Goal: Task Accomplishment & Management: Manage account settings

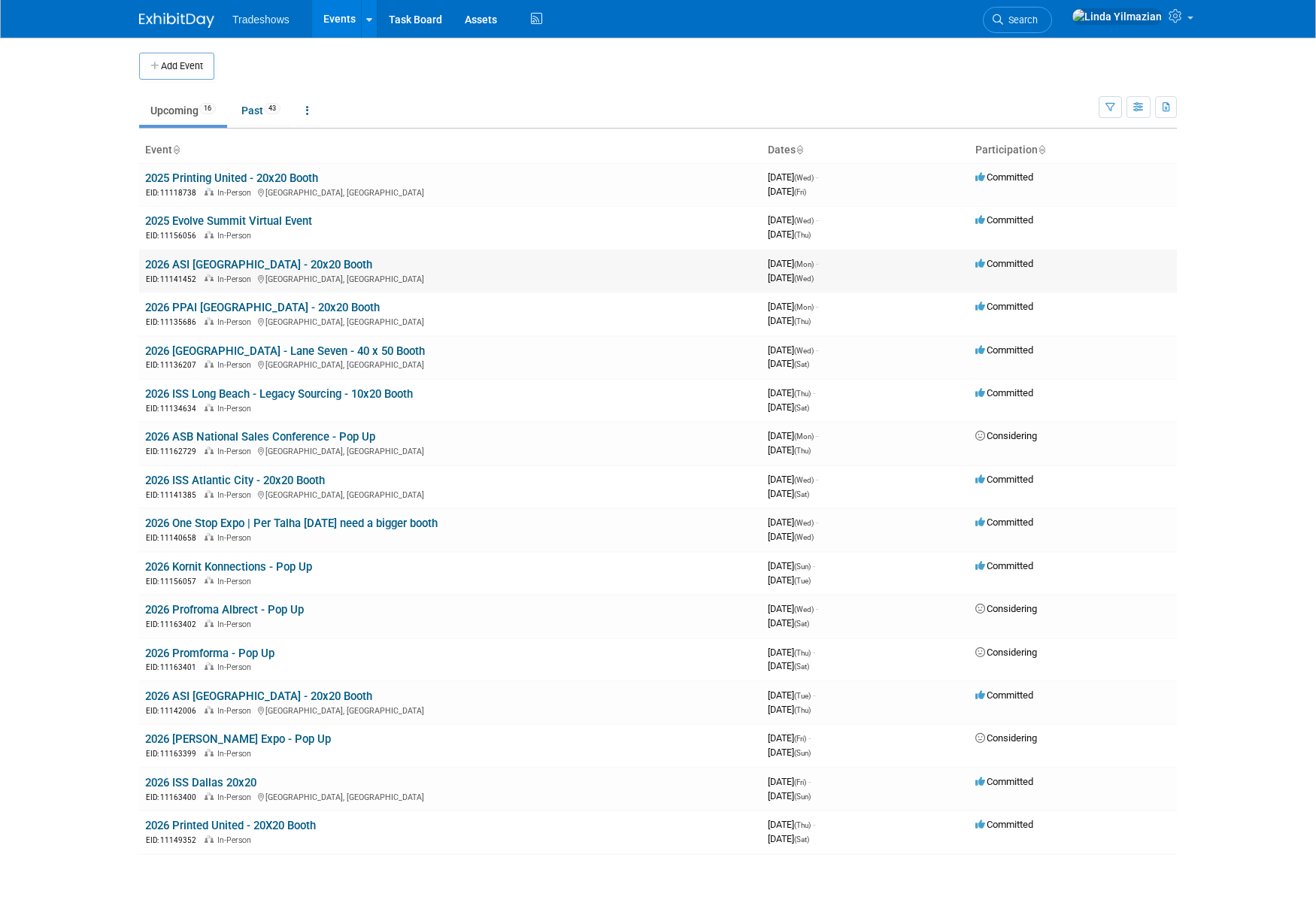
click at [202, 266] on link "2026 ASI [GEOGRAPHIC_DATA] - 20x20 Booth" at bounding box center [258, 264] width 227 height 14
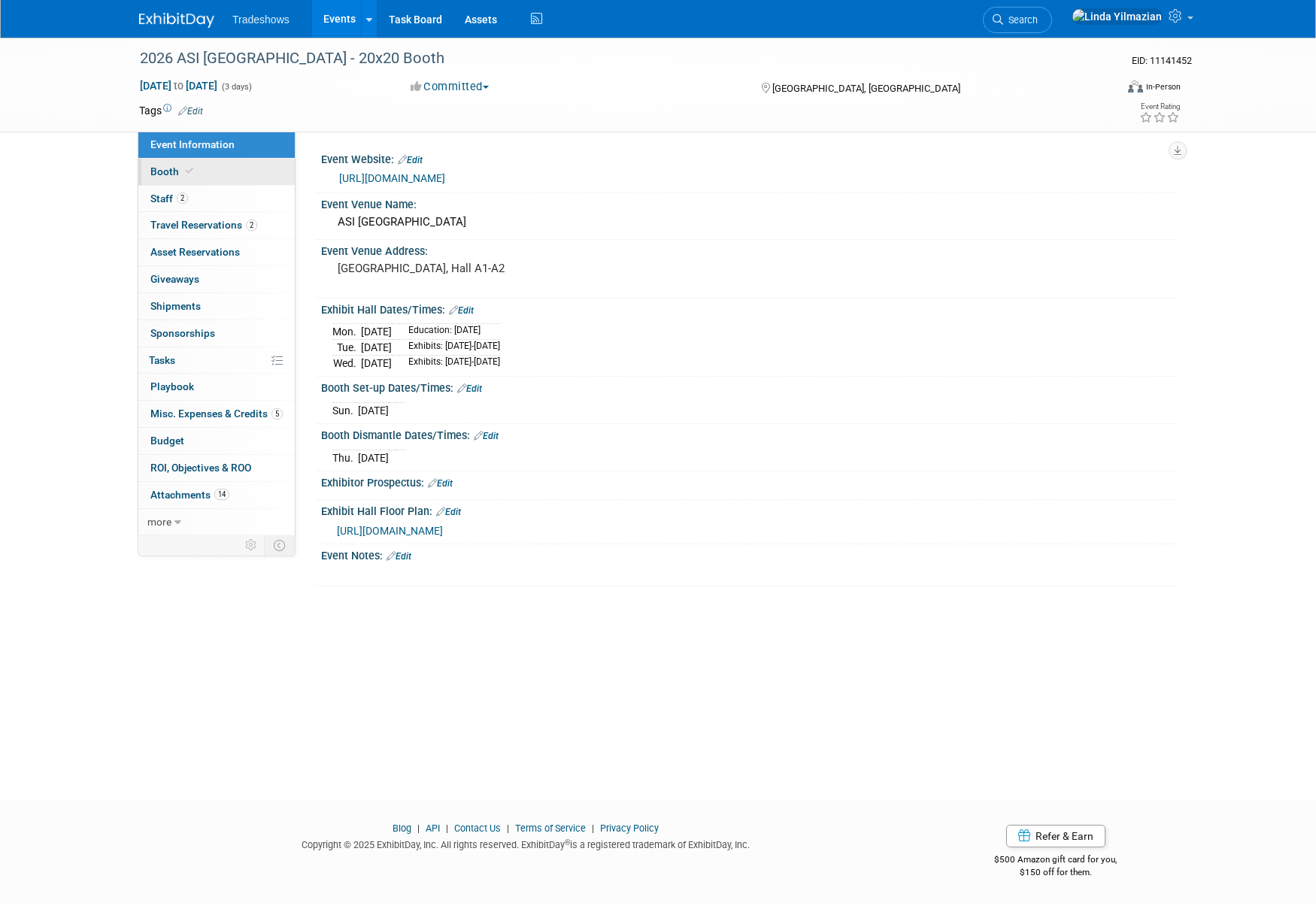
click at [163, 168] on span "Booth" at bounding box center [173, 171] width 46 height 12
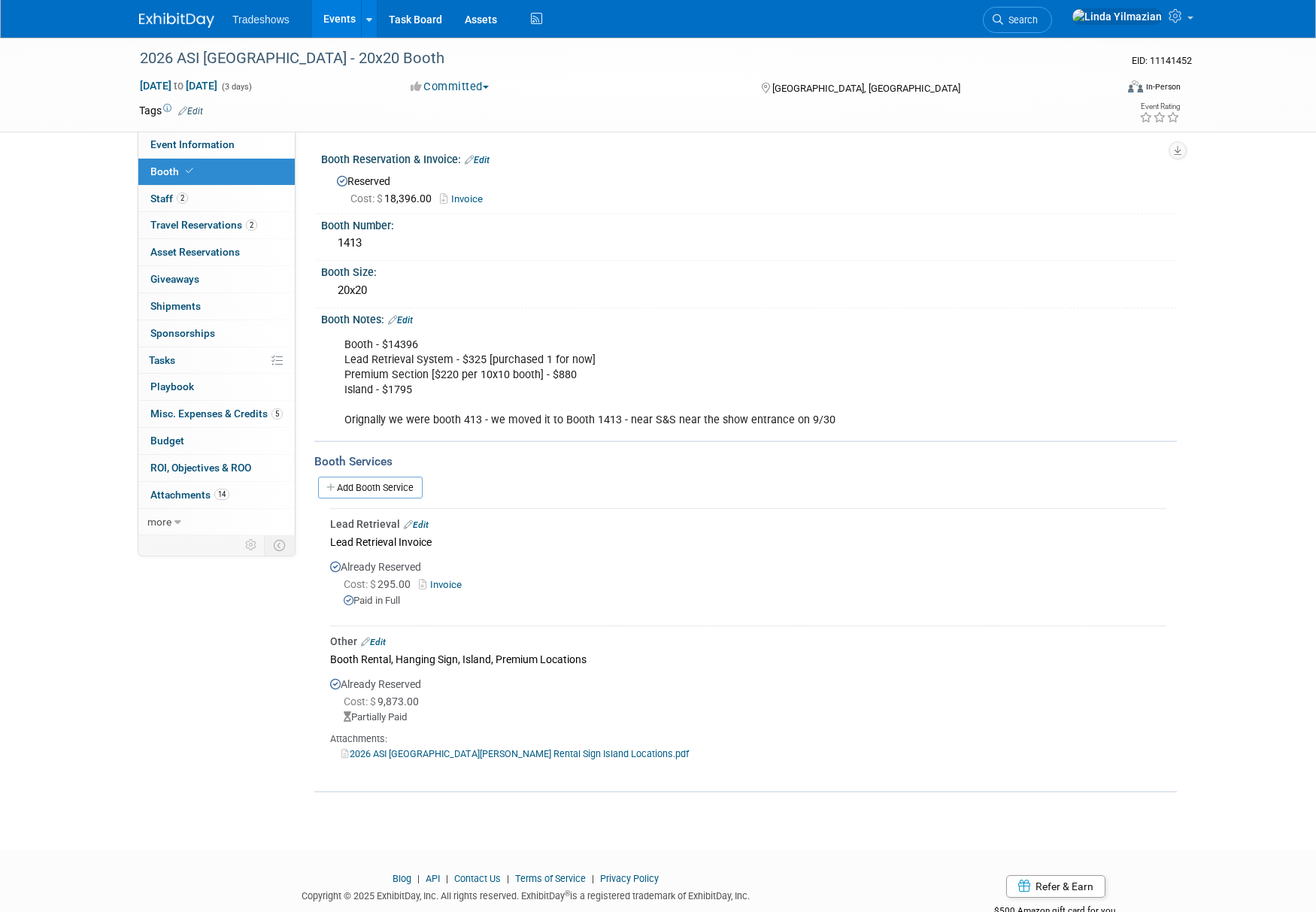
click at [332, 15] on link "Events" at bounding box center [339, 19] width 55 height 37
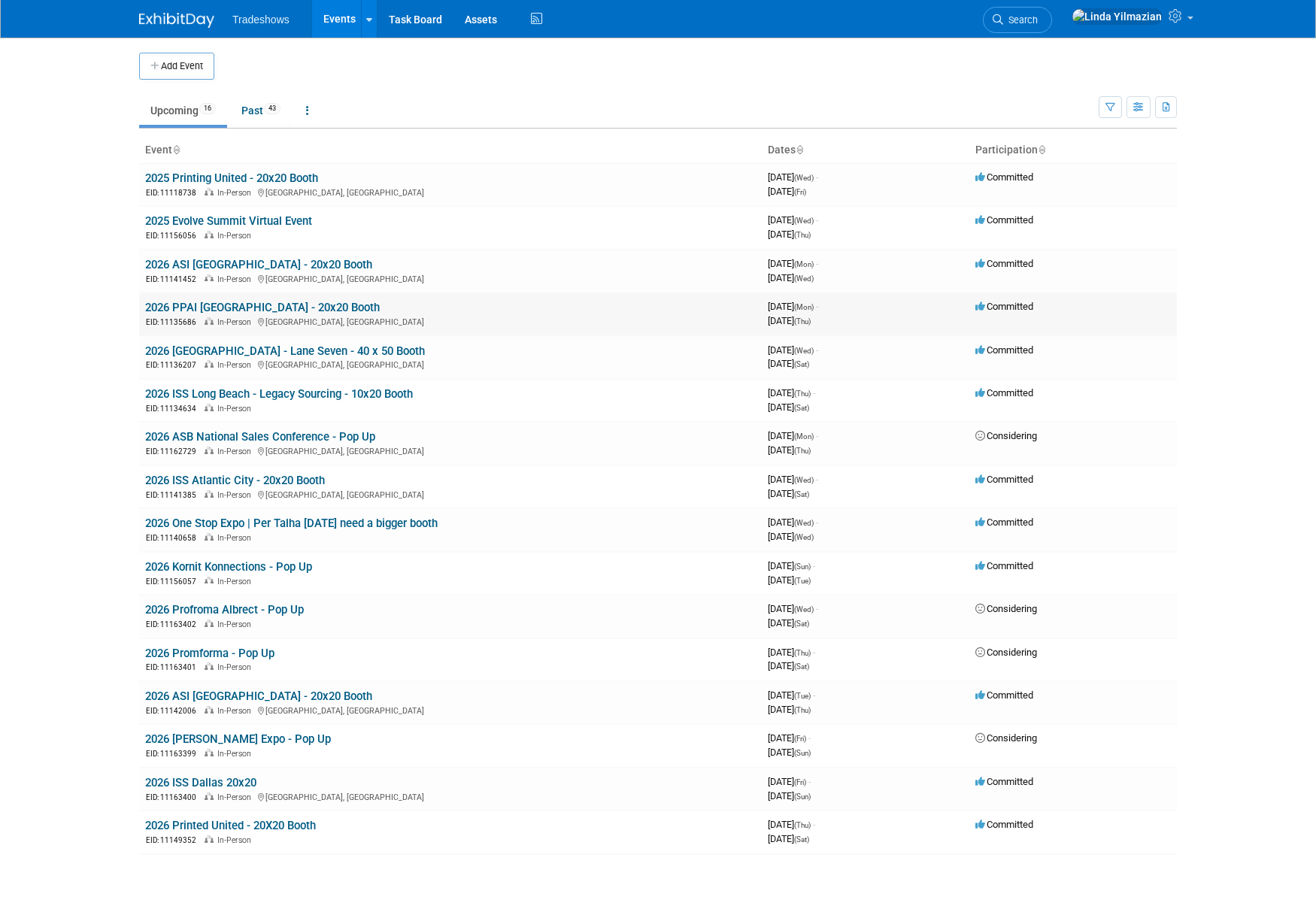
click at [246, 303] on link "2026 PPAI [GEOGRAPHIC_DATA] - 20x20 Booth" at bounding box center [262, 307] width 235 height 14
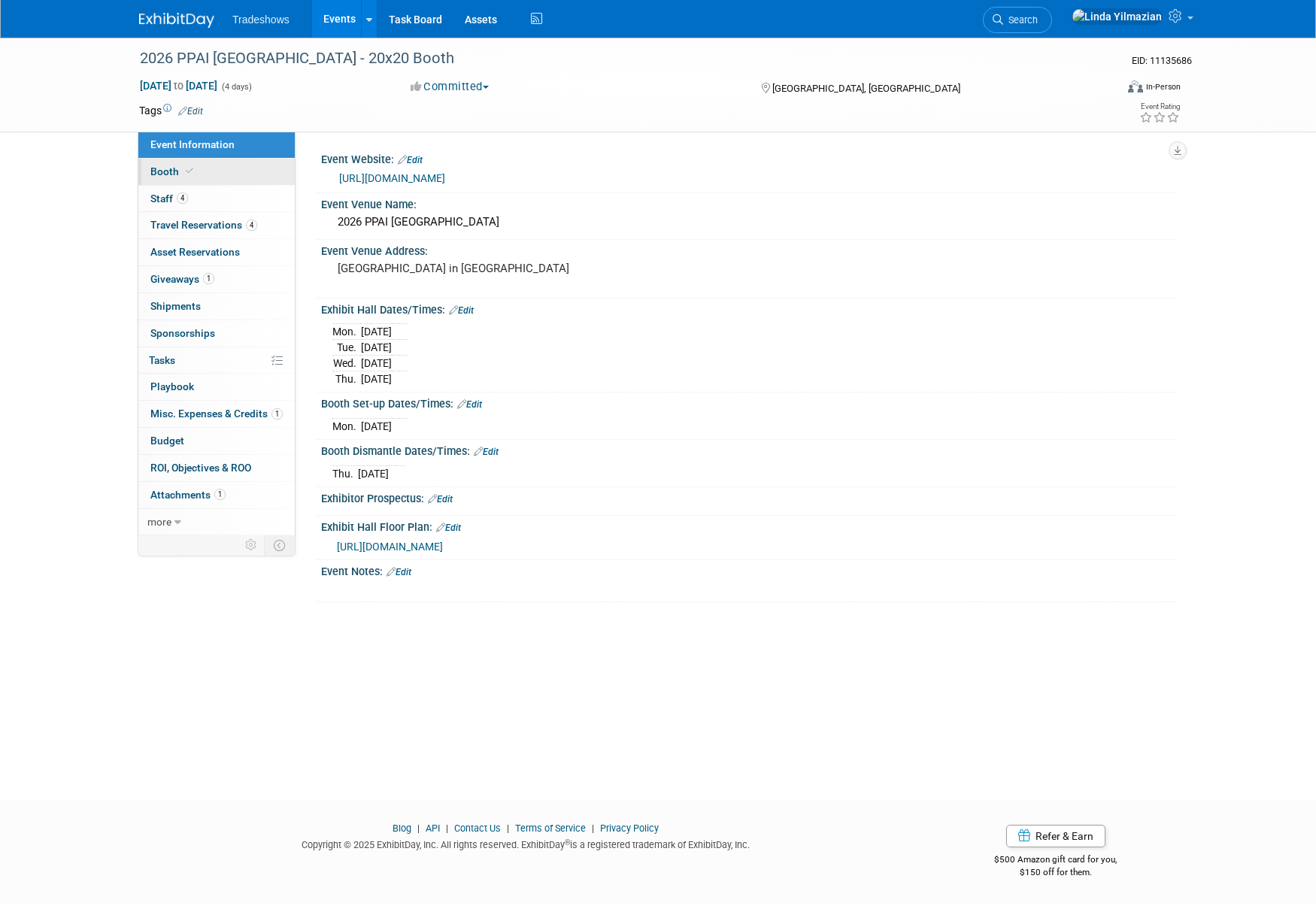
click at [160, 173] on span "Booth" at bounding box center [173, 171] width 46 height 12
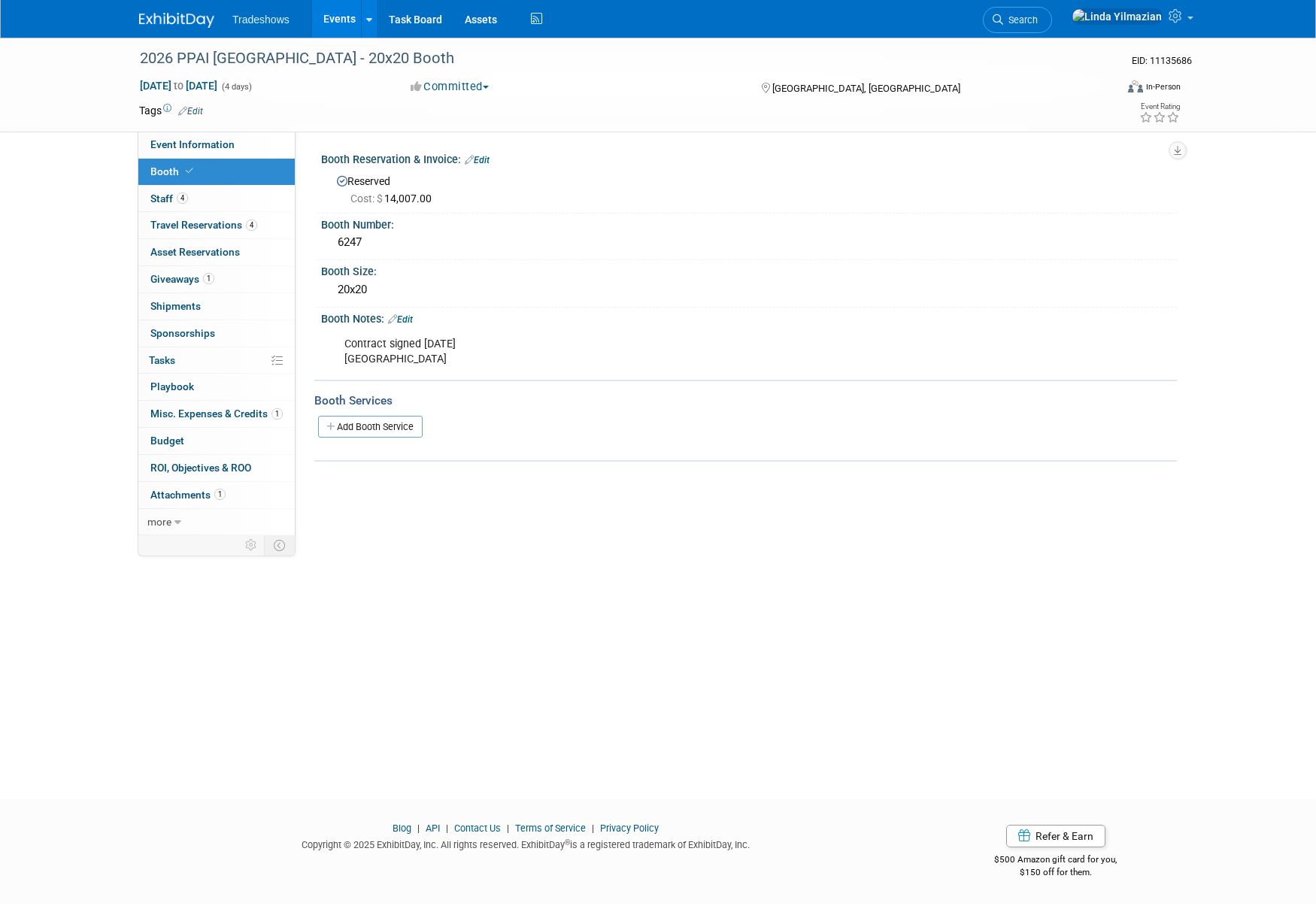
click at [333, 21] on link "Events" at bounding box center [339, 19] width 55 height 37
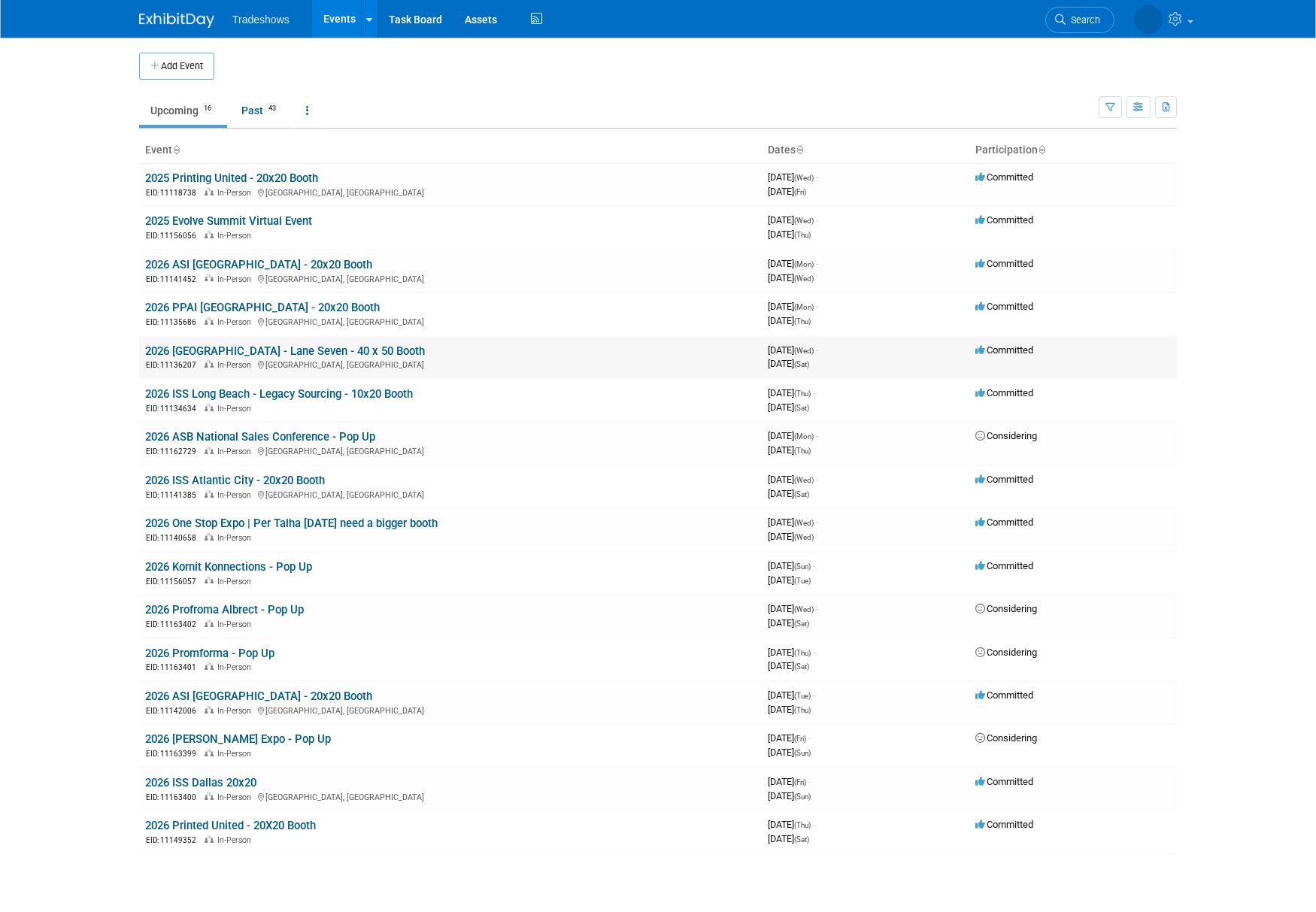
click at [215, 349] on link "2026 [GEOGRAPHIC_DATA] - Lane Seven - 40 x 50 Booth" at bounding box center [284, 351] width 279 height 14
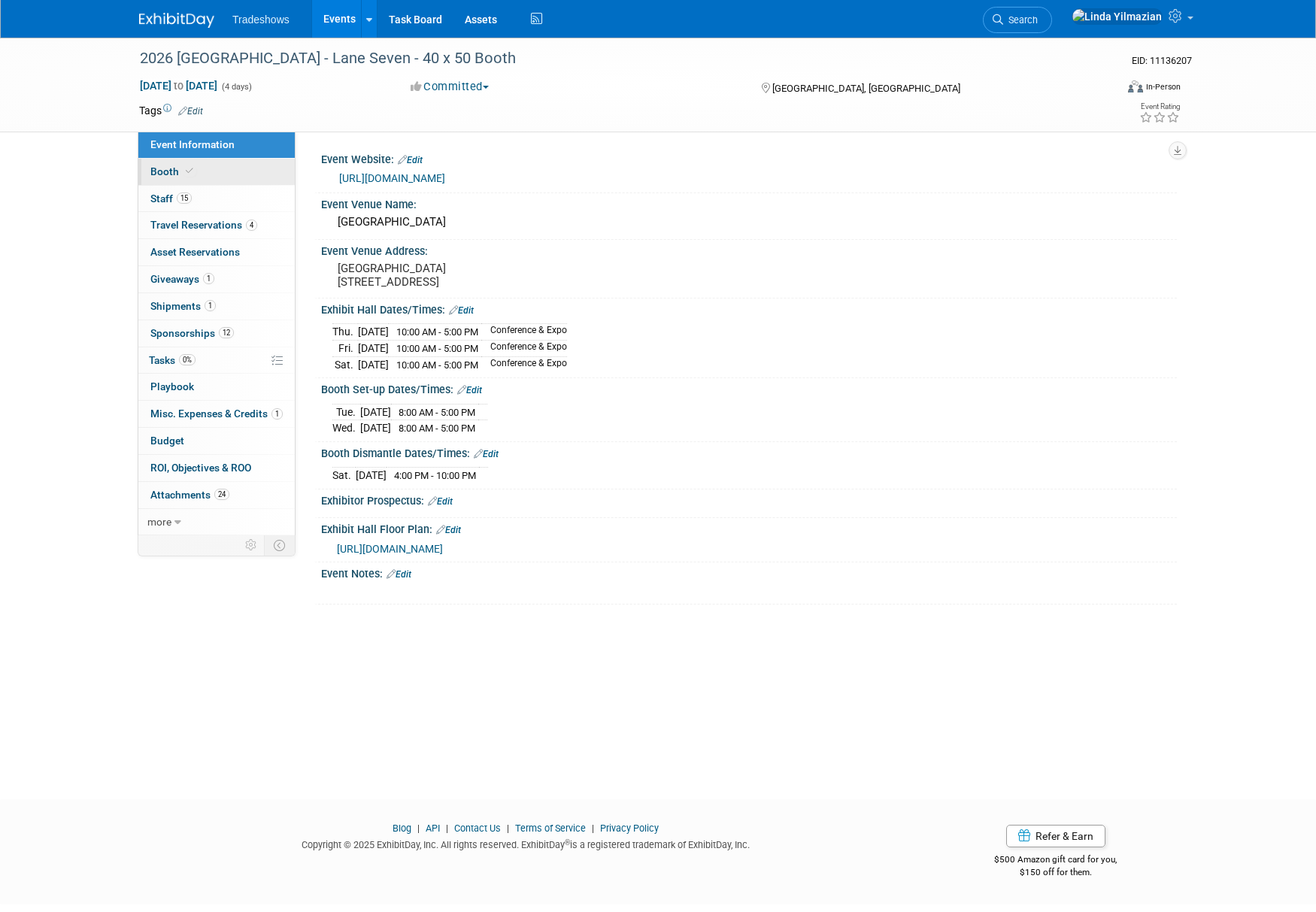
click at [171, 173] on span "Booth" at bounding box center [173, 171] width 46 height 12
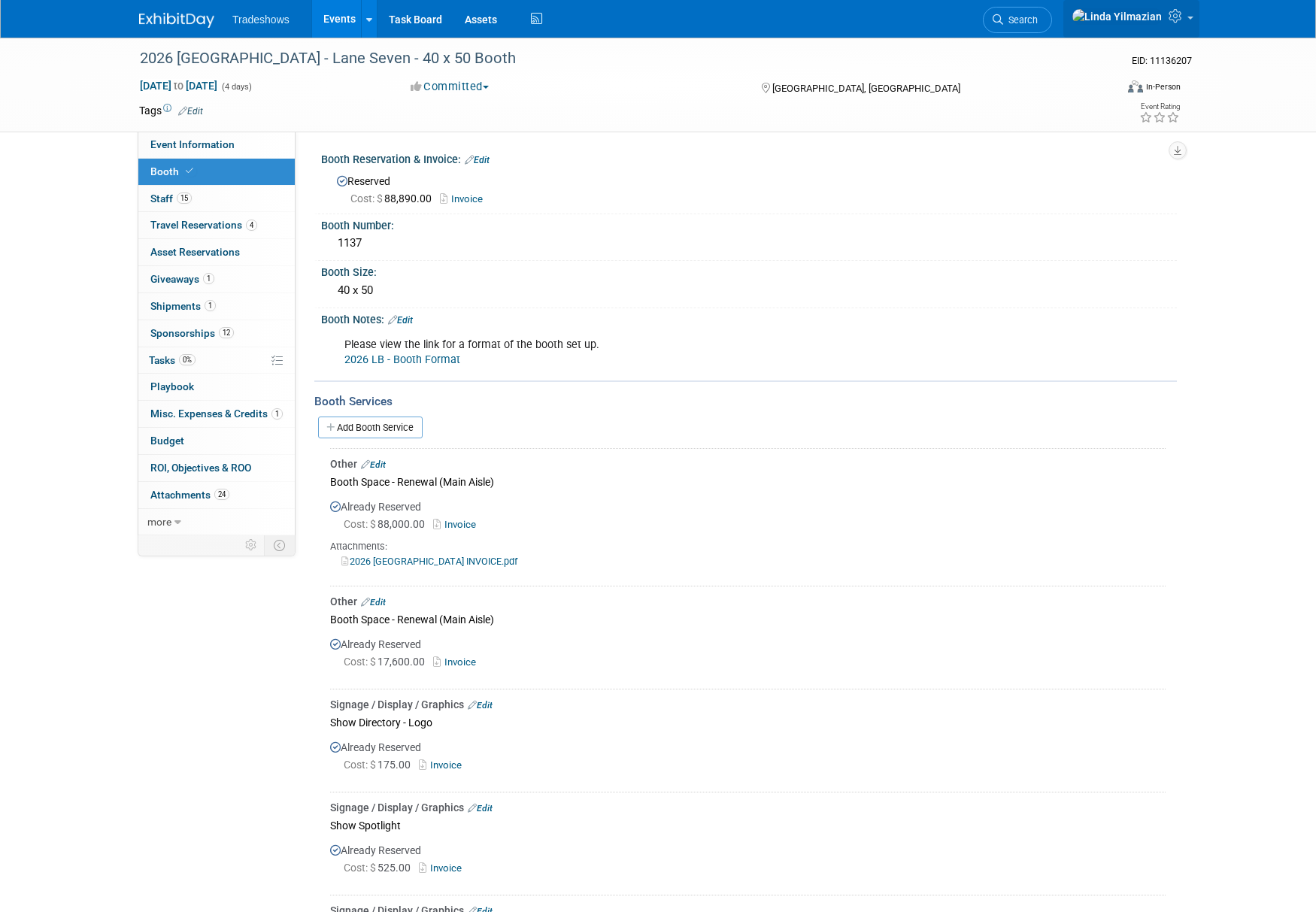
click at [1190, 19] on span at bounding box center [1190, 18] width 6 height 3
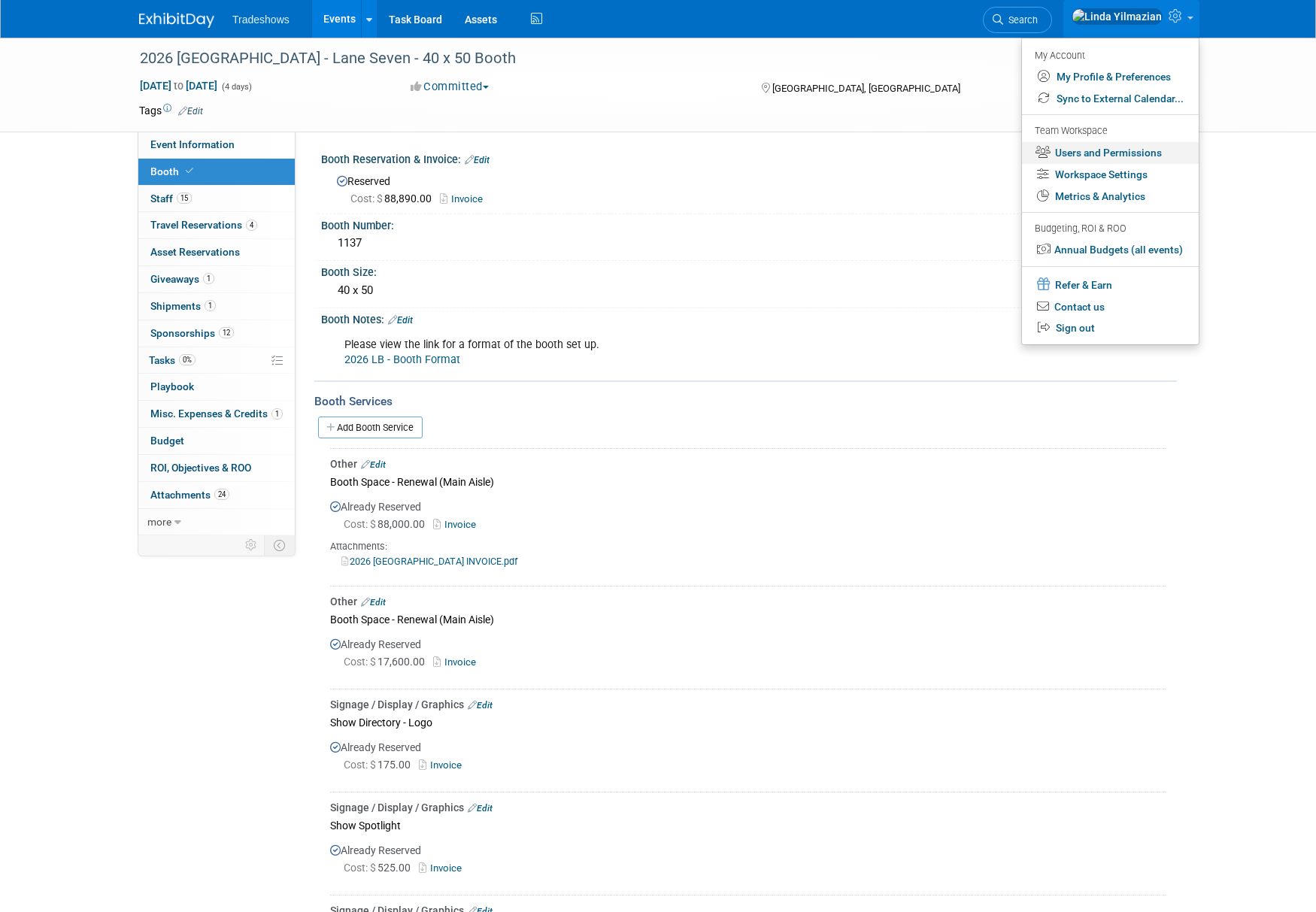
click at [1124, 153] on link "Users and Permissions" at bounding box center [1110, 152] width 177 height 22
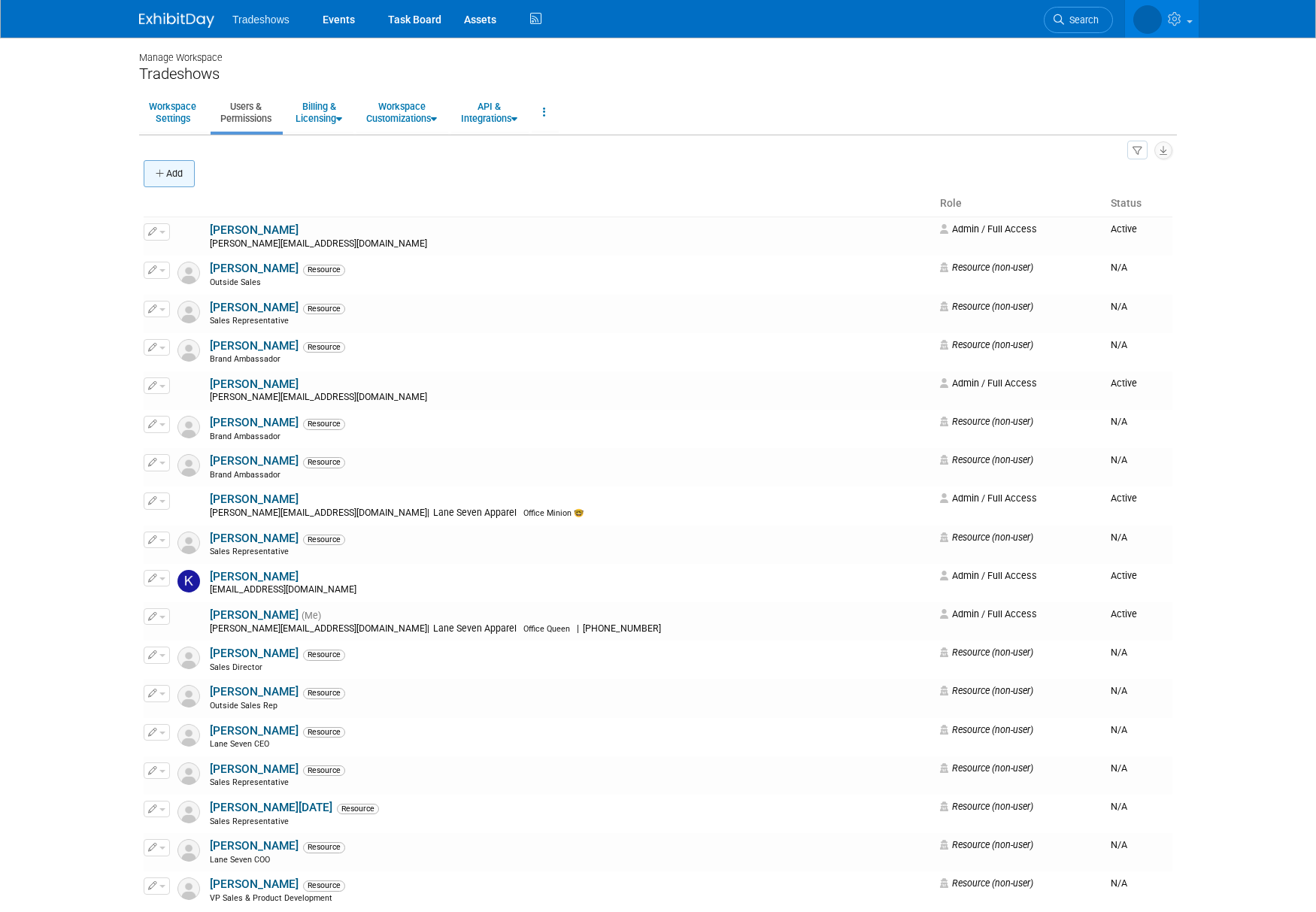
click at [153, 170] on button "Add" at bounding box center [168, 173] width 51 height 27
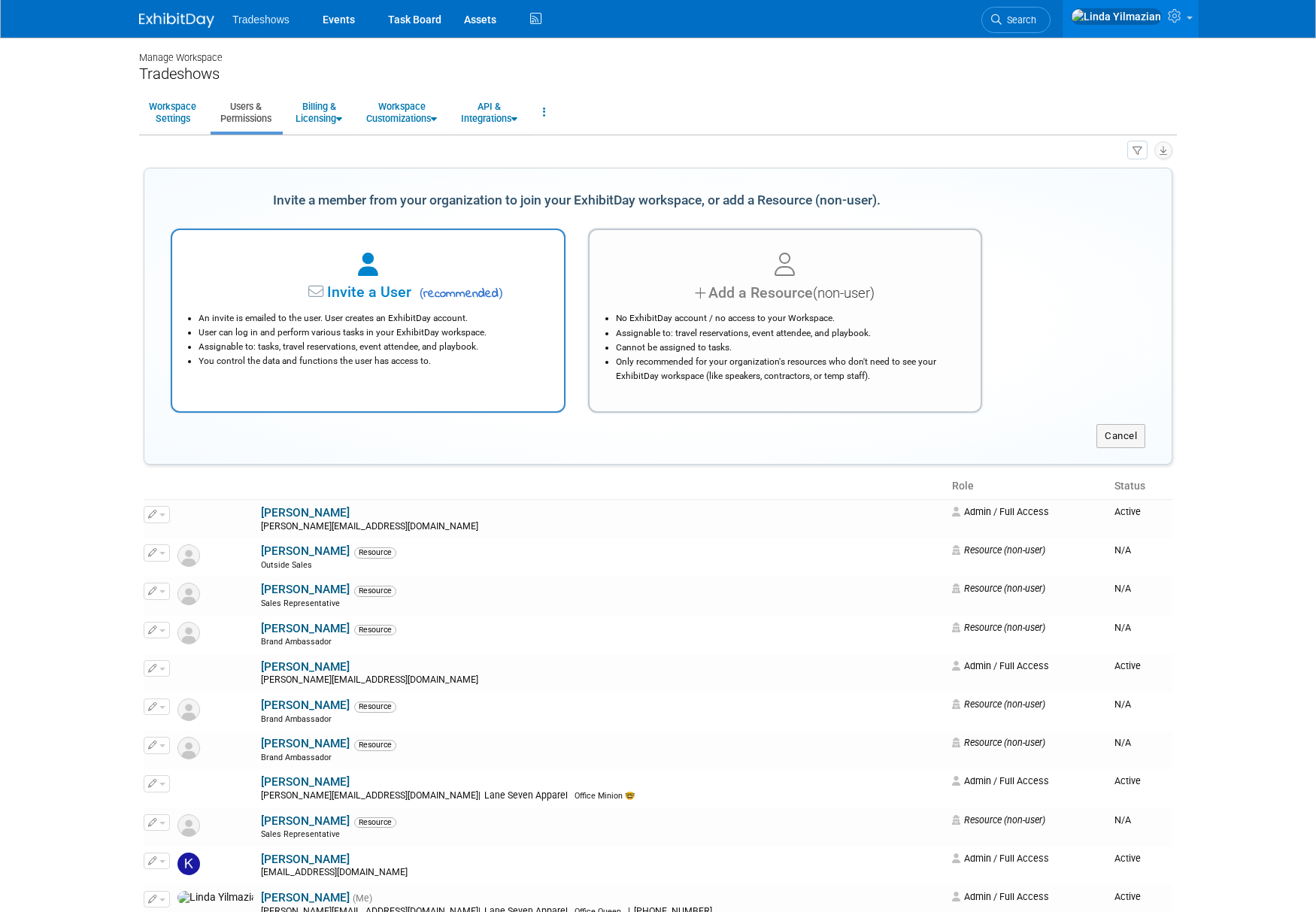
click at [421, 326] on li "User can log in and perform various tasks in your ExhibitDay workspace." at bounding box center [372, 333] width 347 height 15
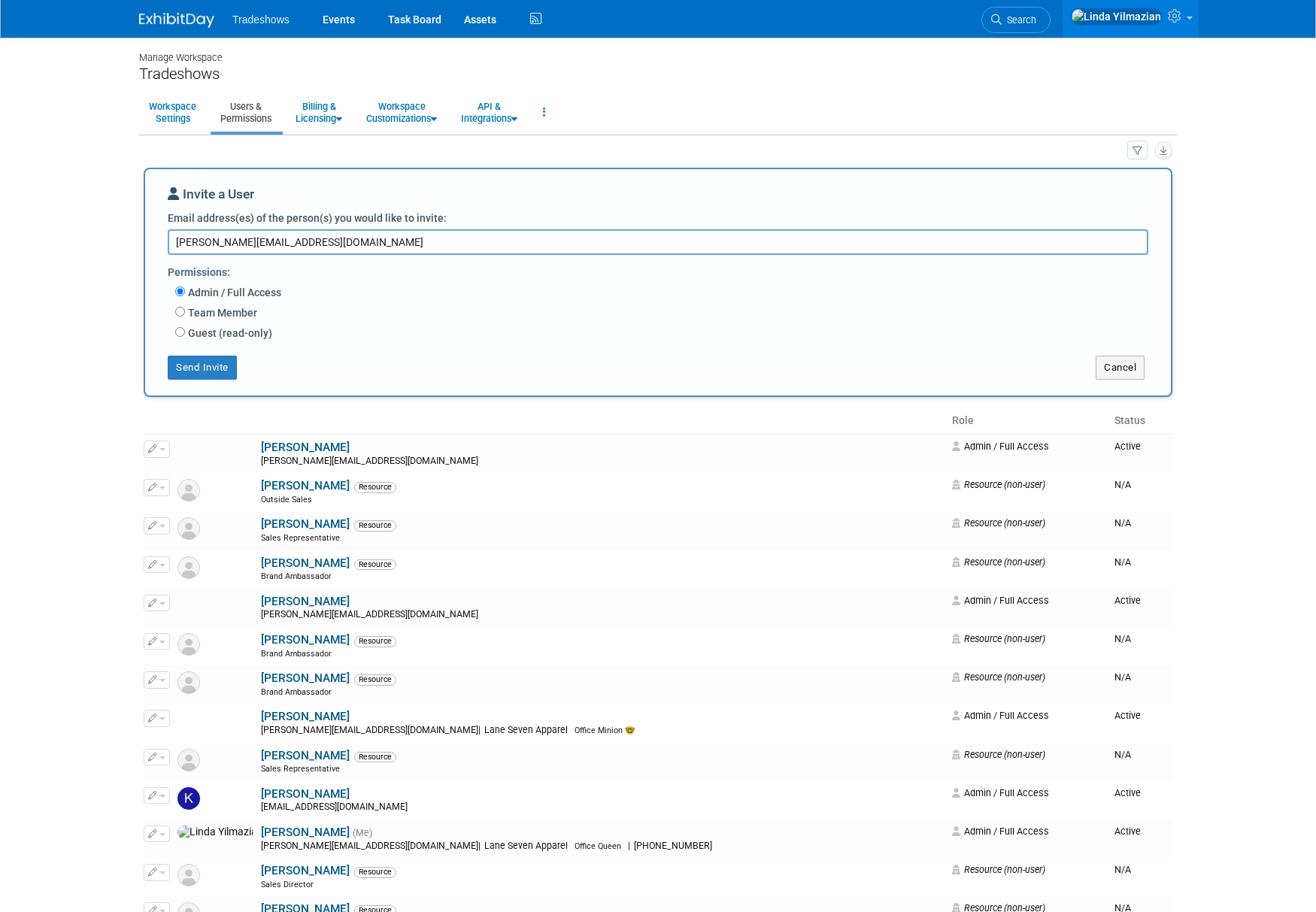
type textarea "milissa@lanesevenapparel.com"
click at [179, 311] on input "Team Member" at bounding box center [180, 312] width 10 height 10
radio input "true"
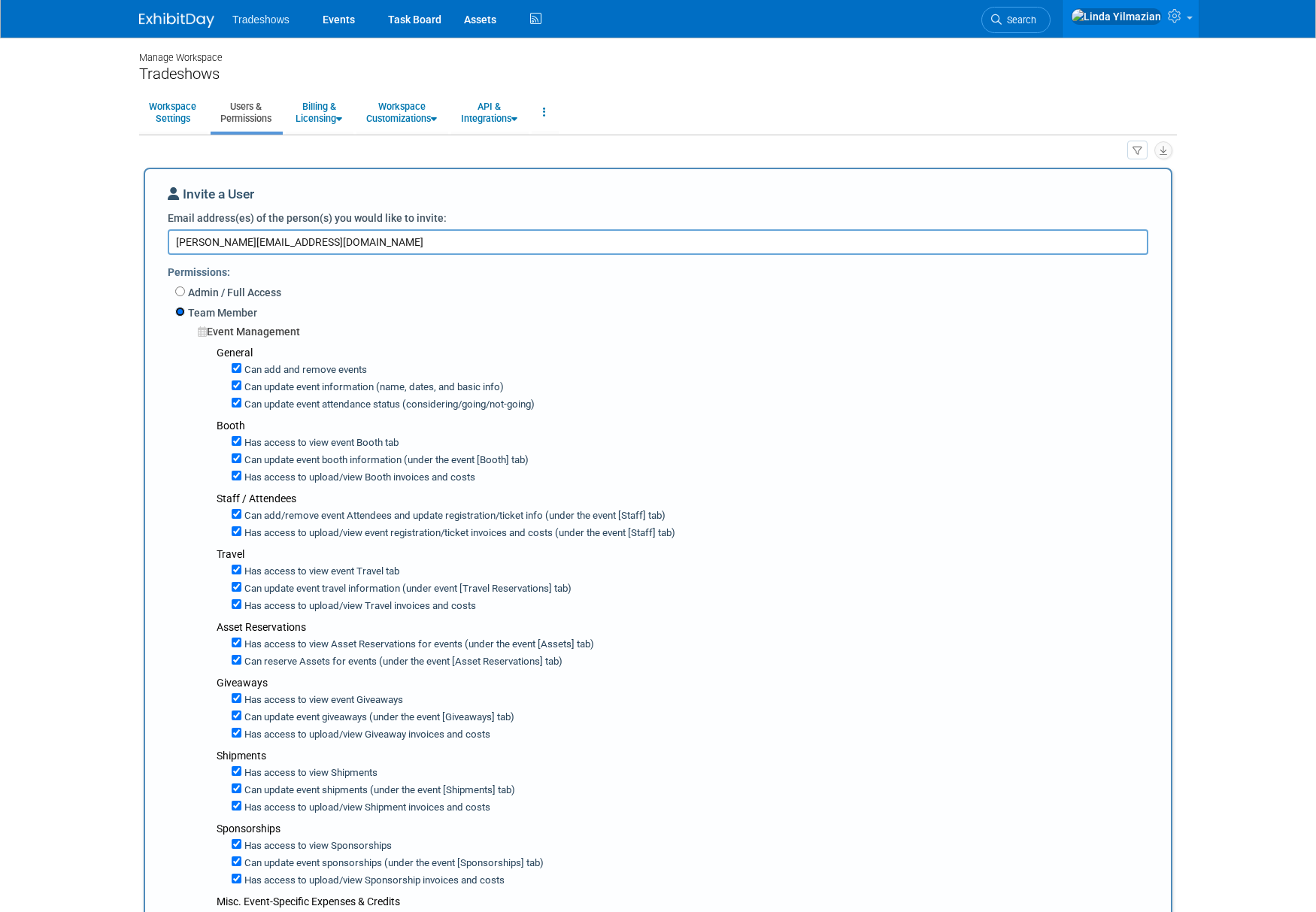
click at [178, 313] on input "Team Member" at bounding box center [180, 312] width 10 height 10
click at [183, 290] on input "Admin / Full Access" at bounding box center [180, 292] width 10 height 10
radio input "true"
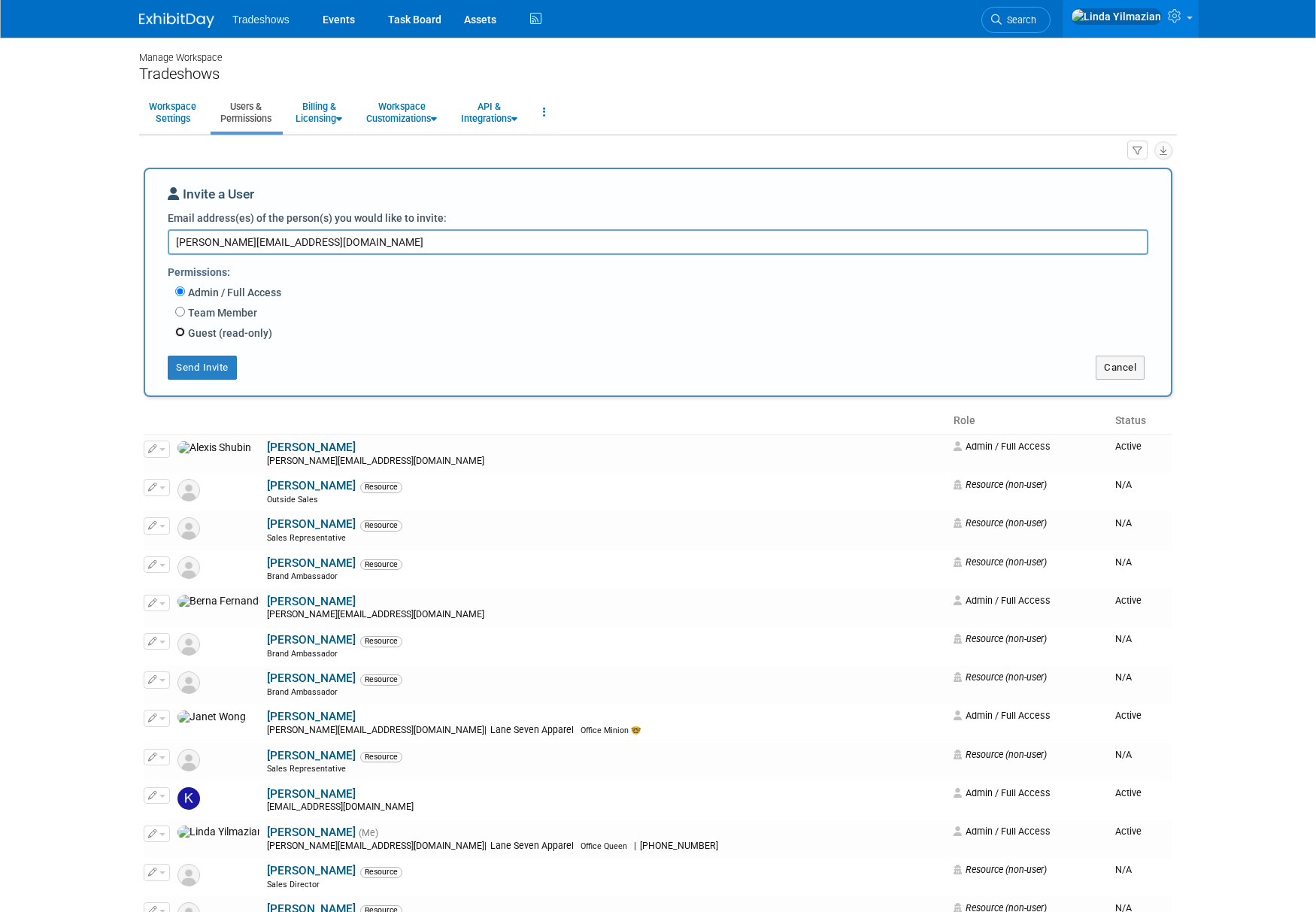
click at [181, 331] on input "Guest (read-only)" at bounding box center [180, 332] width 10 height 10
radio input "true"
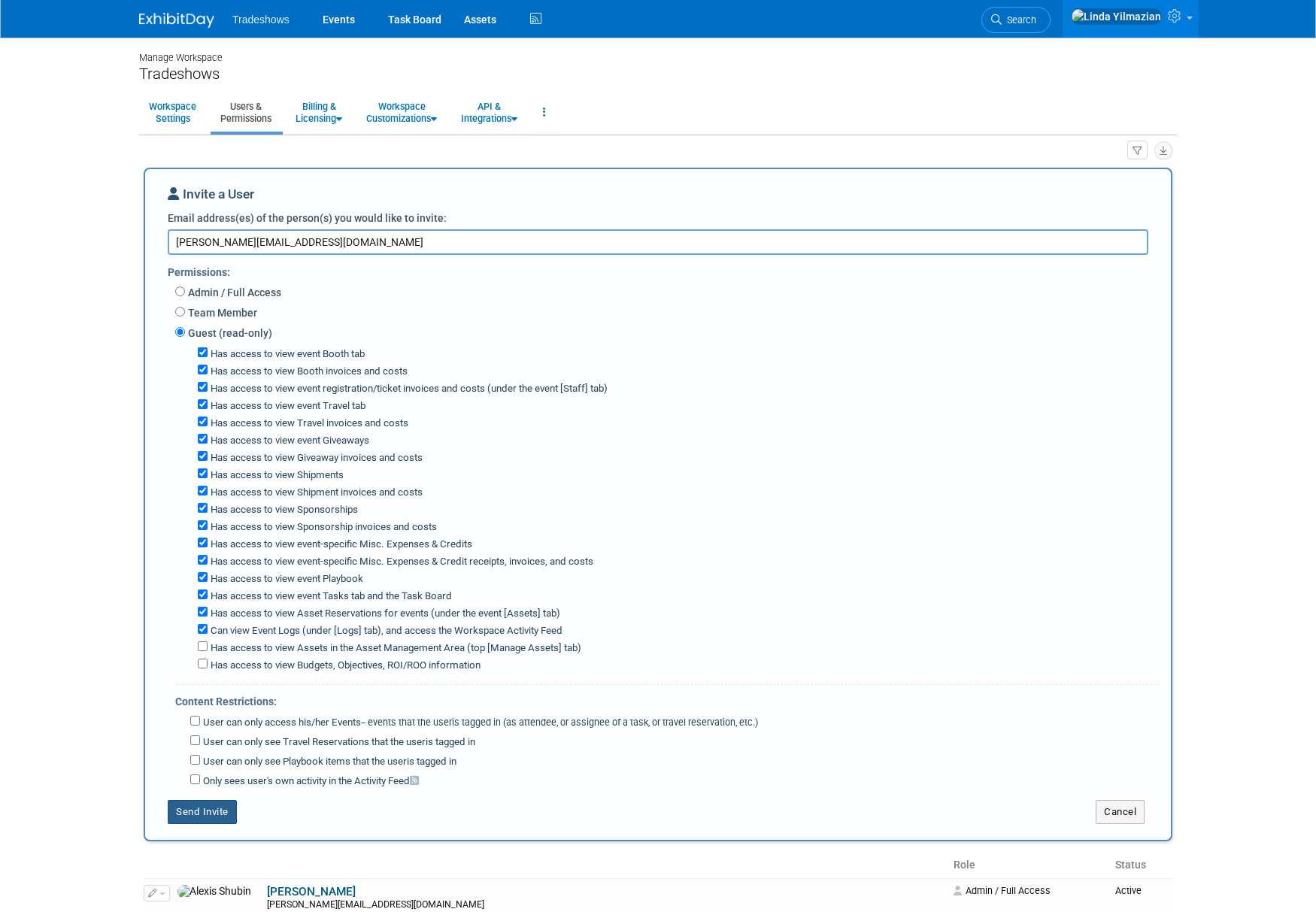
click at [195, 812] on button "Send Invite" at bounding box center [202, 812] width 69 height 24
